Goal: Task Accomplishment & Management: Manage account settings

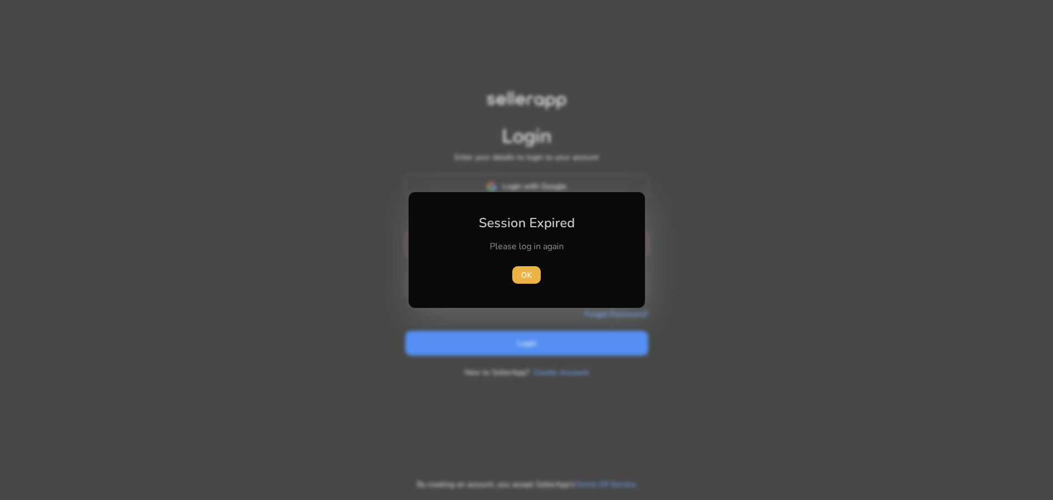
click at [505, 247] on div "Please log in again" at bounding box center [527, 251] width 122 height 23
click at [532, 269] on span "button" at bounding box center [526, 275] width 29 height 26
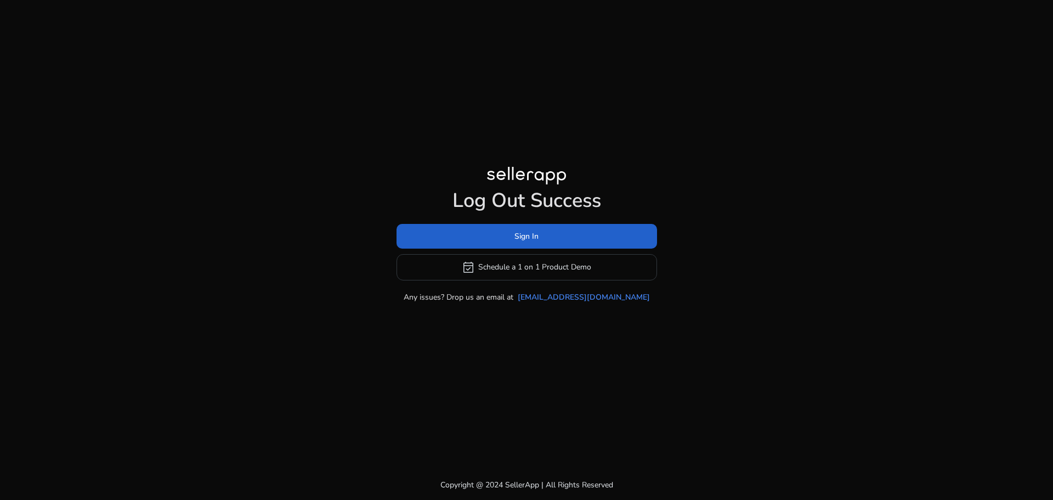
click at [513, 244] on span at bounding box center [526, 236] width 260 height 26
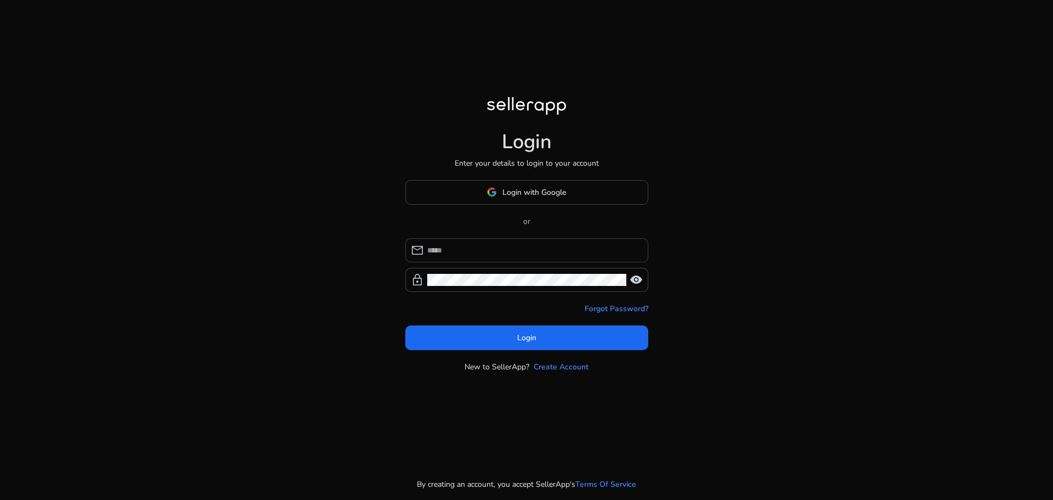
click at [515, 245] on input at bounding box center [533, 250] width 212 height 12
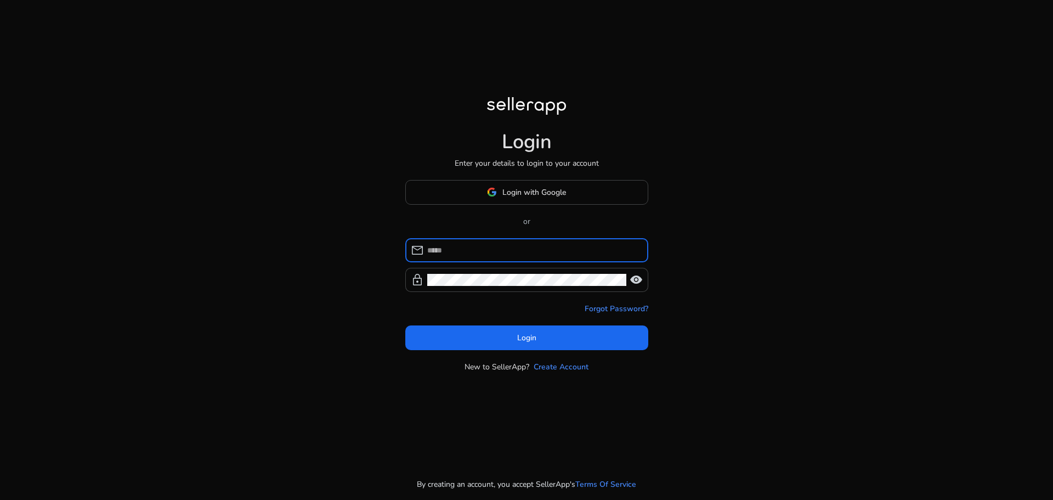
type input "**********"
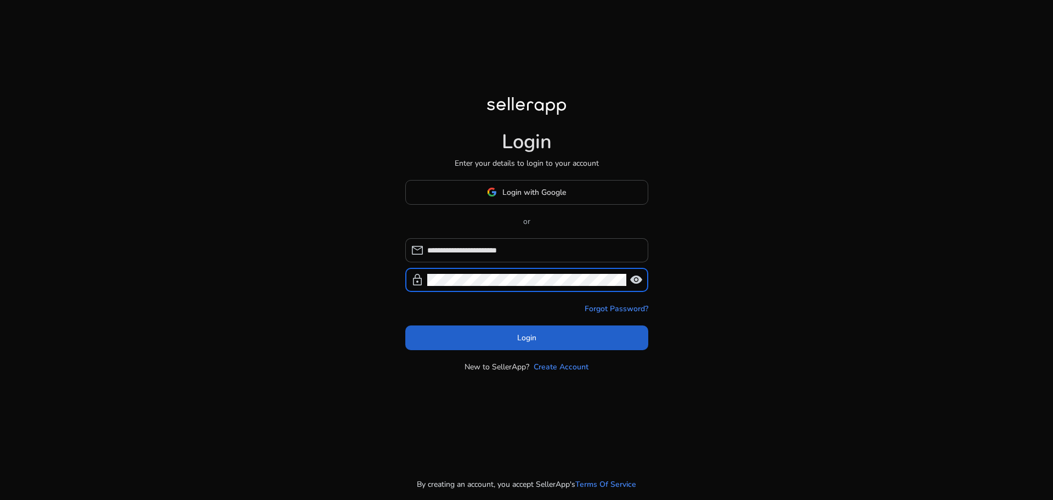
click at [523, 347] on span at bounding box center [526, 337] width 243 height 26
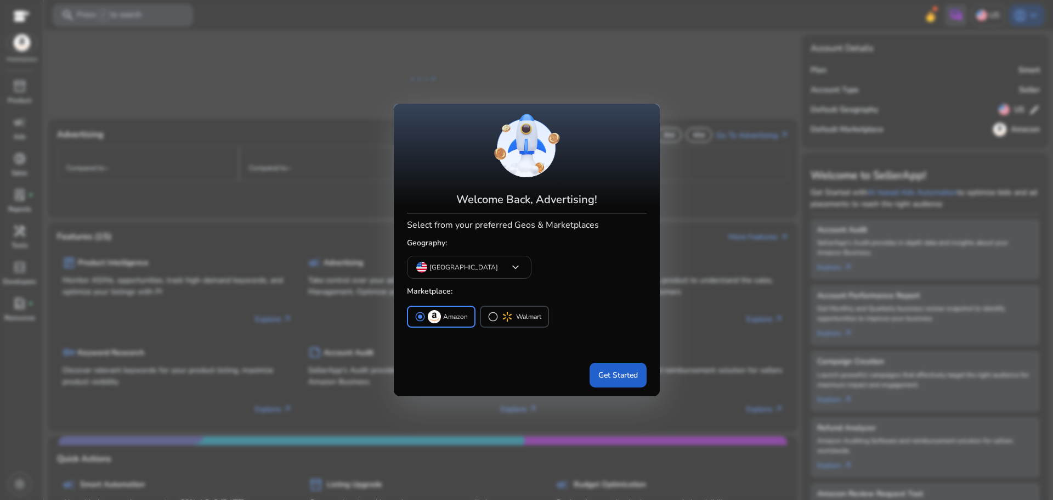
click at [625, 379] on span "Get Started" at bounding box center [617, 375] width 39 height 12
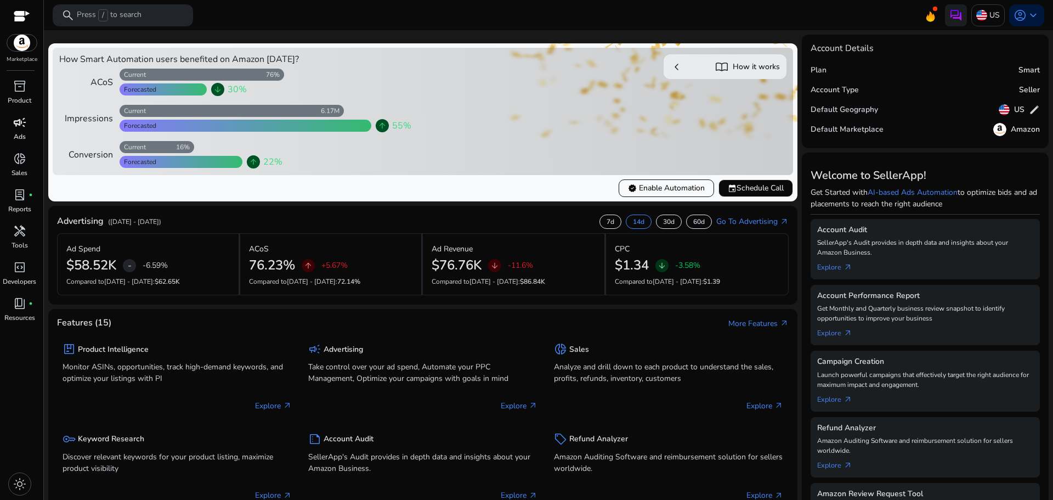
click at [18, 117] on span "campaign" at bounding box center [19, 122] width 13 height 13
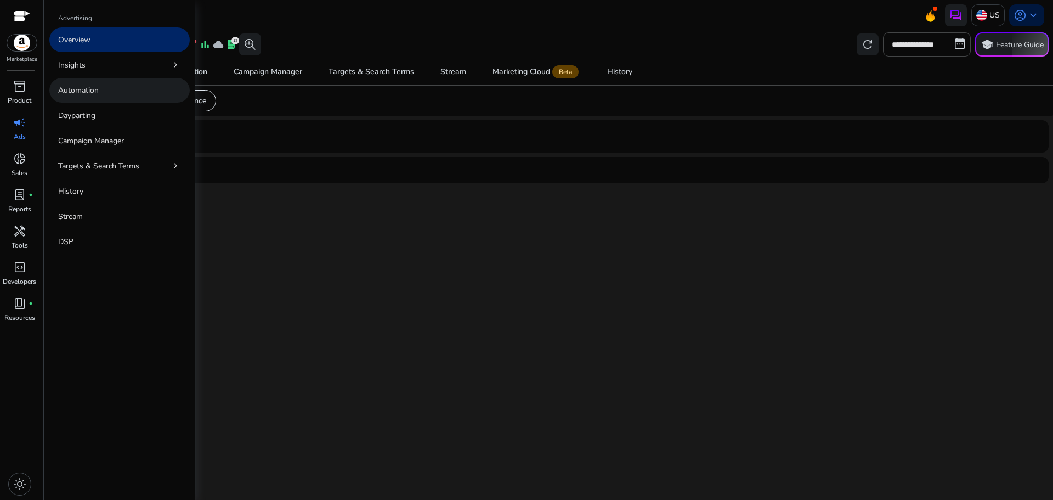
click at [81, 83] on link "Automation" at bounding box center [119, 90] width 140 height 25
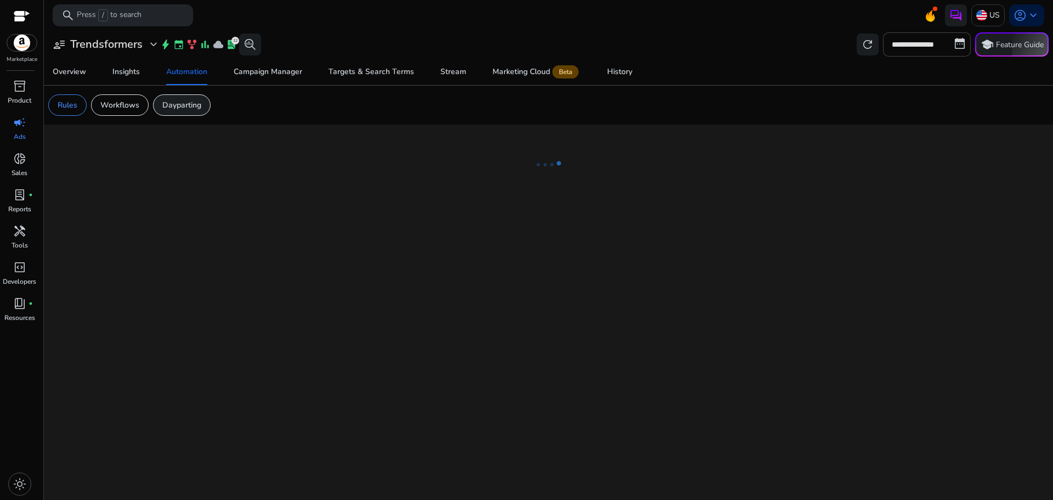
click at [191, 103] on p "Dayparting" at bounding box center [181, 105] width 39 height 12
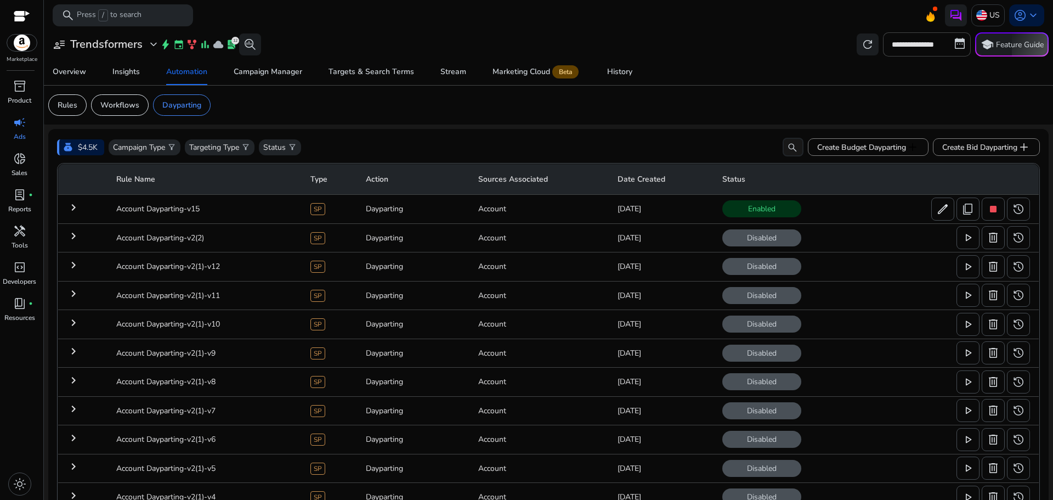
click at [76, 204] on mat-icon "keyboard_arrow_right" at bounding box center [73, 207] width 13 height 13
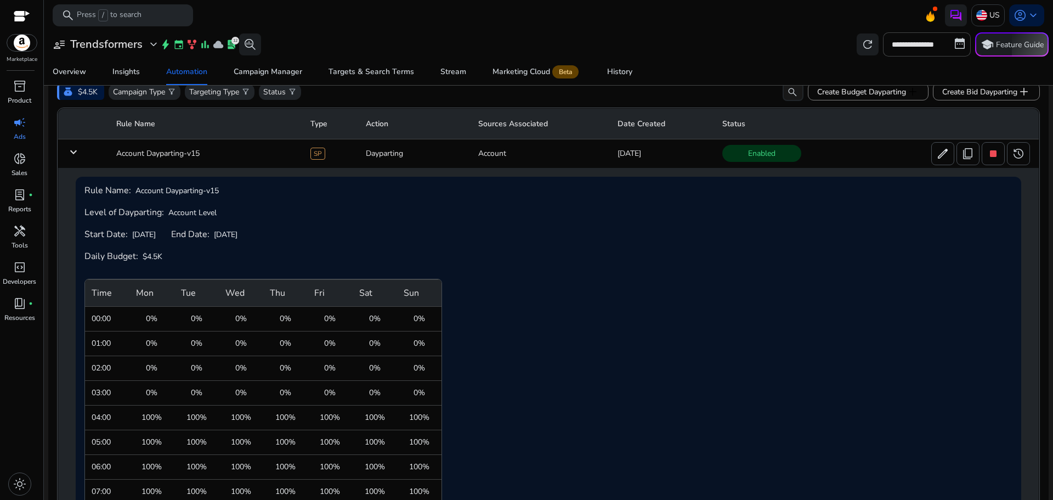
scroll to position [31, 0]
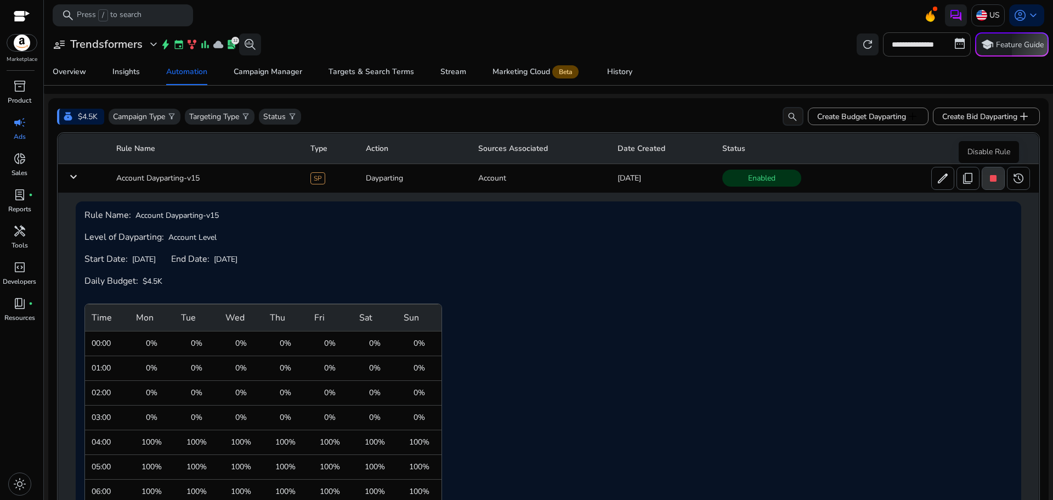
click at [990, 182] on span "stop" at bounding box center [993, 178] width 13 height 13
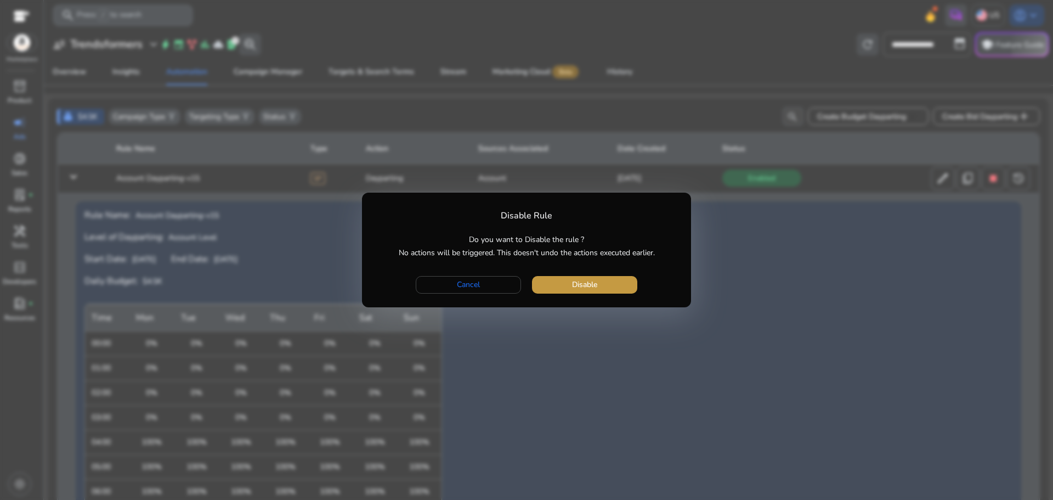
click at [571, 282] on span "button" at bounding box center [584, 284] width 105 height 26
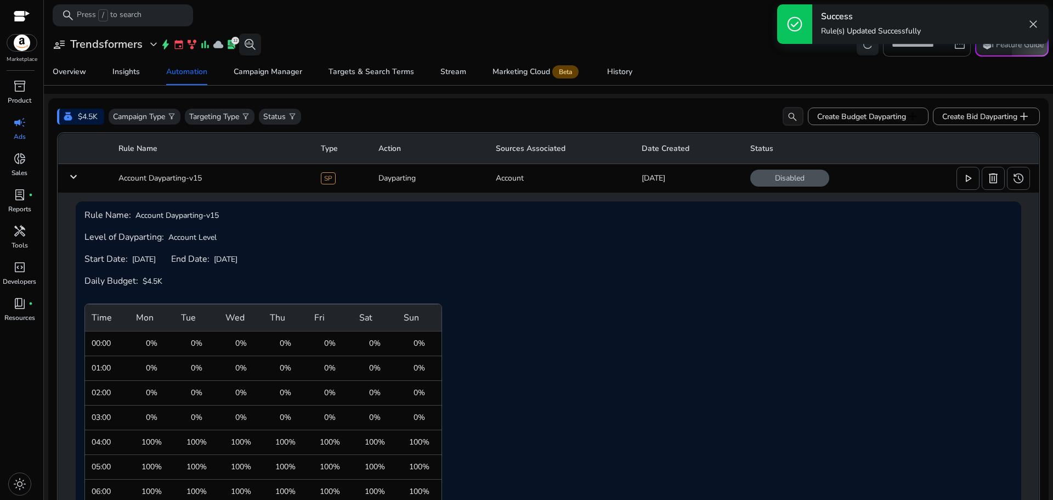
scroll to position [0, 0]
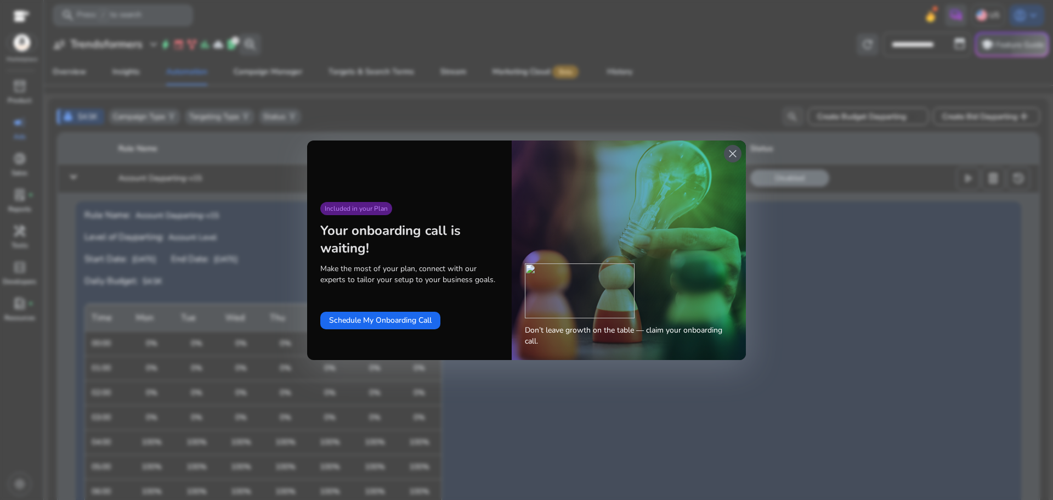
click at [733, 150] on span "close" at bounding box center [732, 153] width 13 height 13
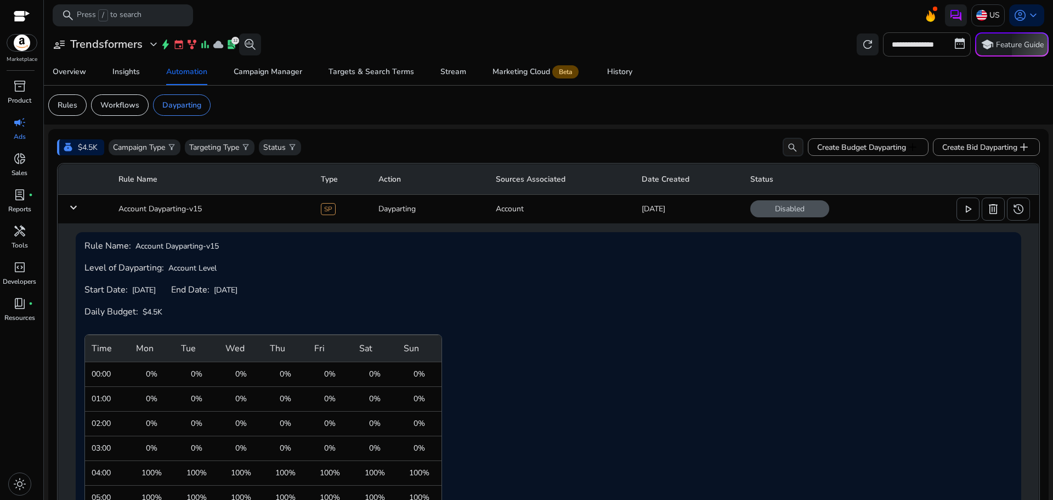
click at [551, 140] on div "Campaign Type filter_alt Targeting Type filter_alt Status filter_alt search Cre…" at bounding box center [574, 147] width 931 height 19
